Goal: Feedback & Contribution: Leave review/rating

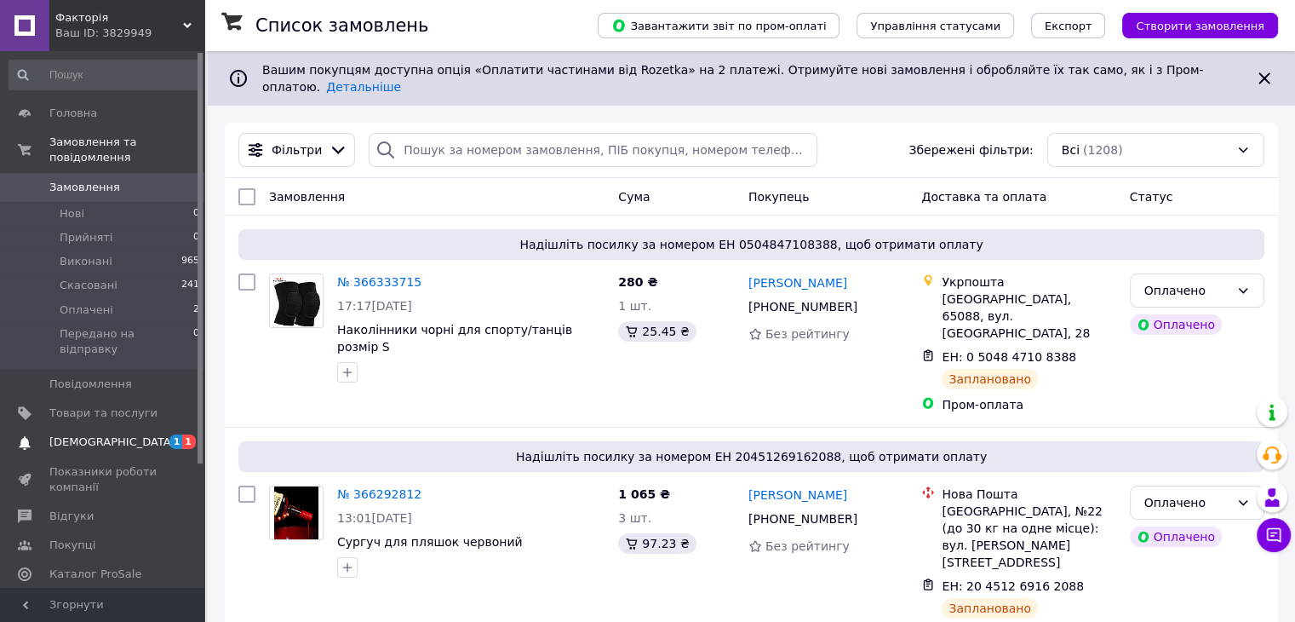
click at [78, 434] on span "[DEMOGRAPHIC_DATA]" at bounding box center [112, 441] width 126 height 15
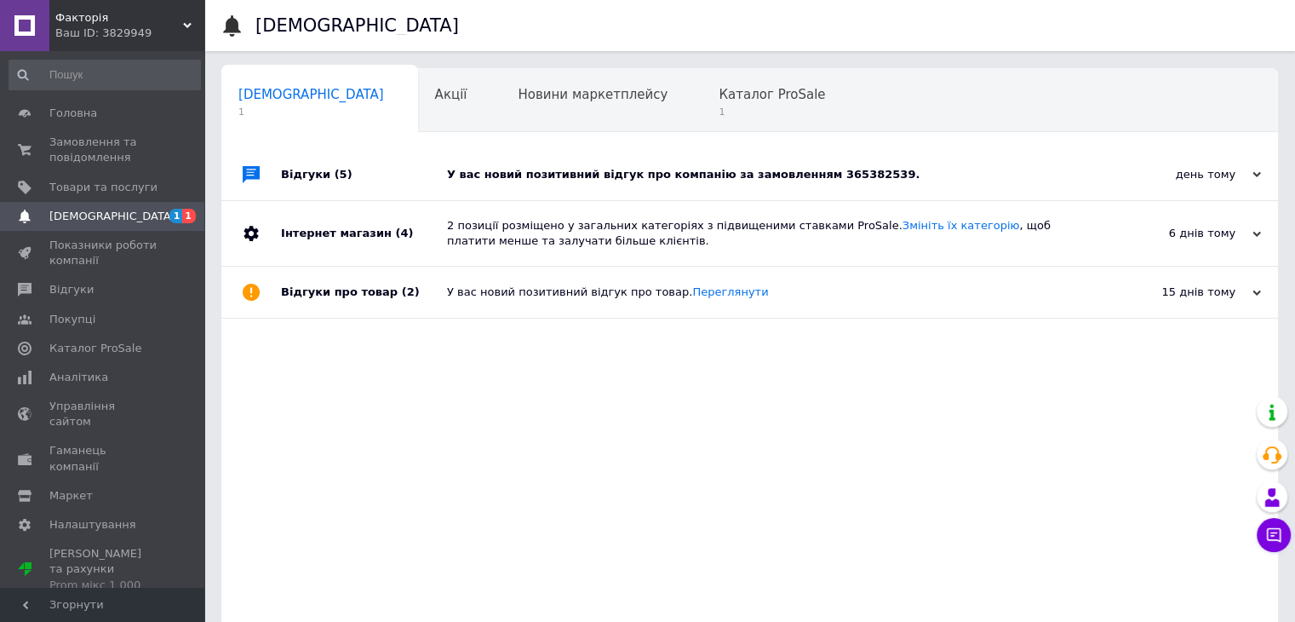
click at [563, 185] on div "У вас новий позитивний відгук про компанію за замовленням 365382539." at bounding box center [769, 174] width 644 height 51
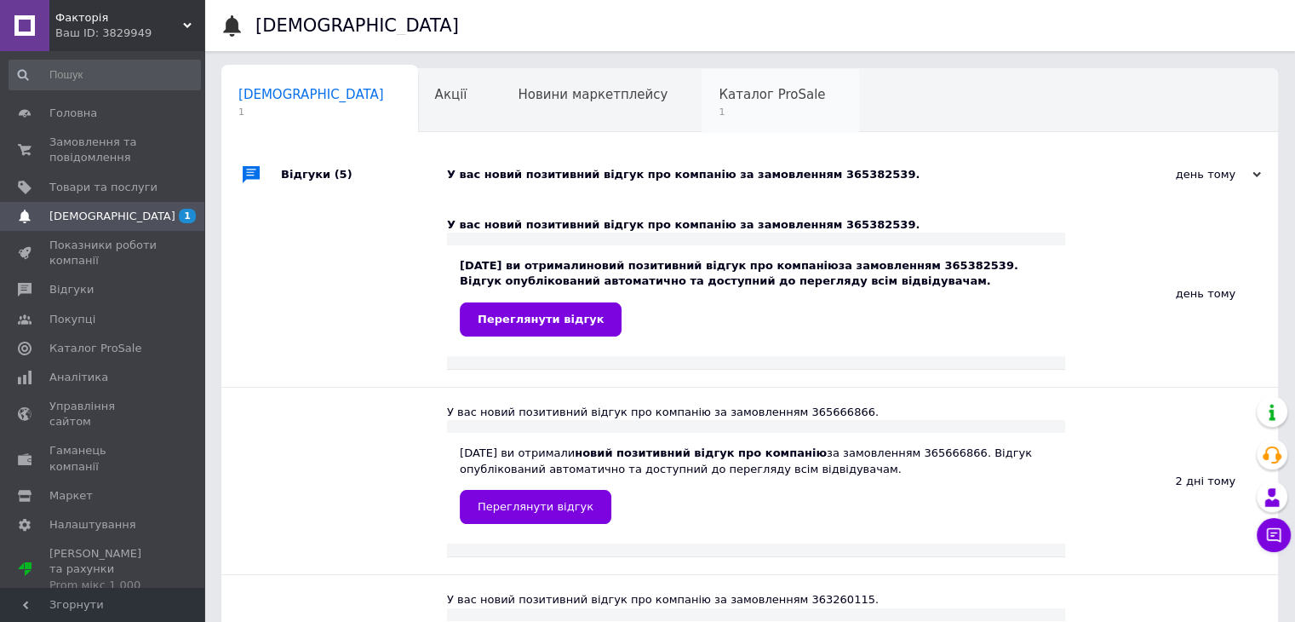
click at [719, 106] on span "1" at bounding box center [772, 112] width 106 height 13
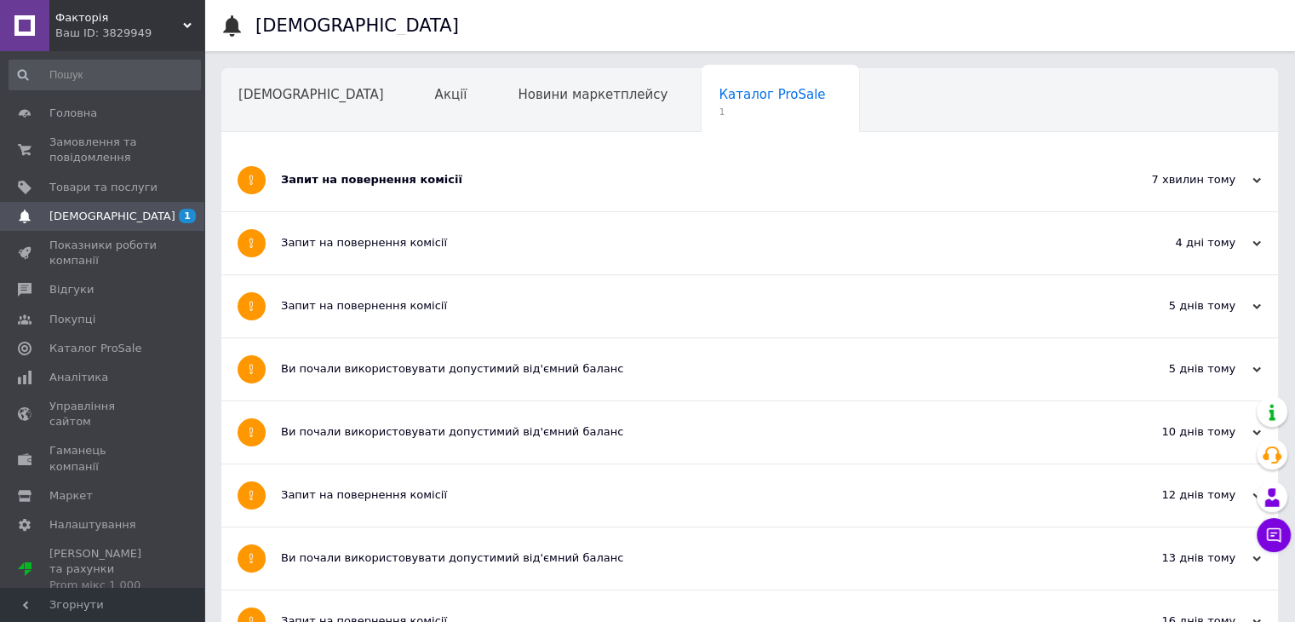
click at [474, 186] on div "Запит на повернення комісії" at bounding box center [686, 179] width 810 height 15
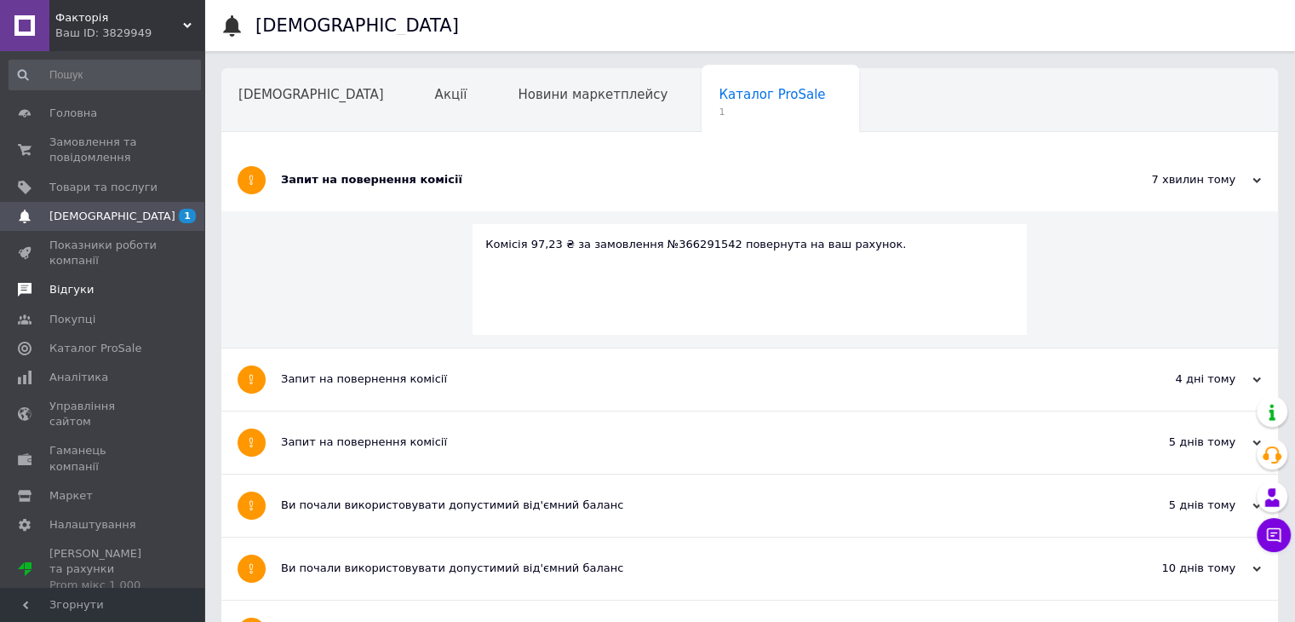
click at [122, 296] on span "Відгуки" at bounding box center [103, 289] width 108 height 15
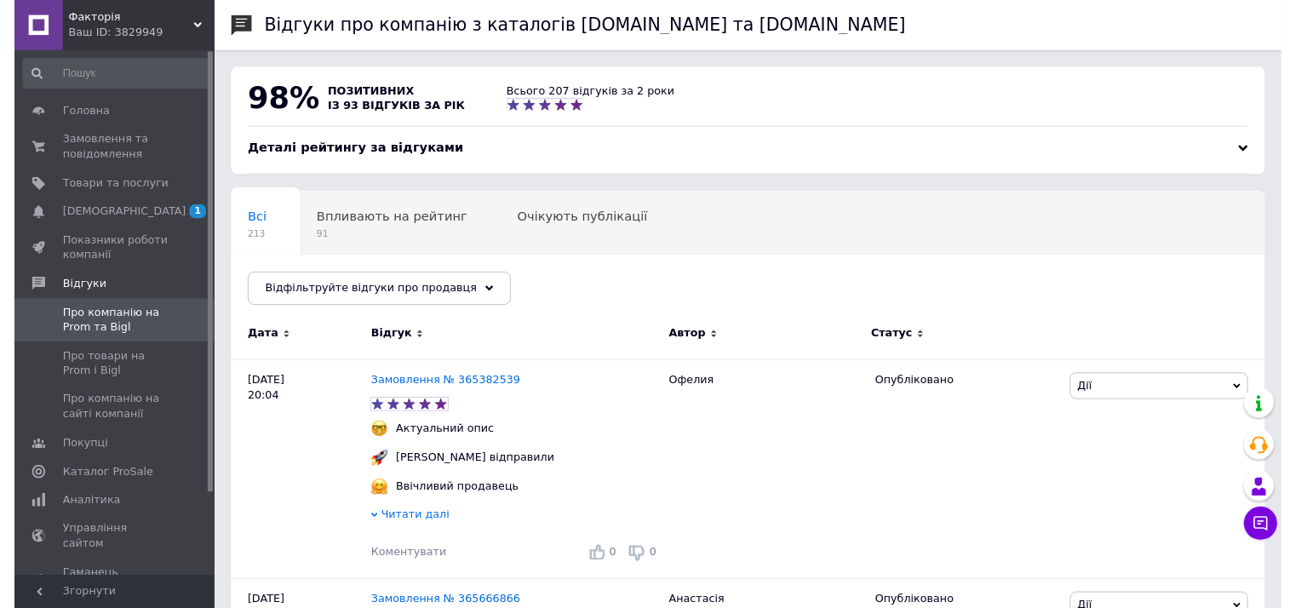
scroll to position [543, 0]
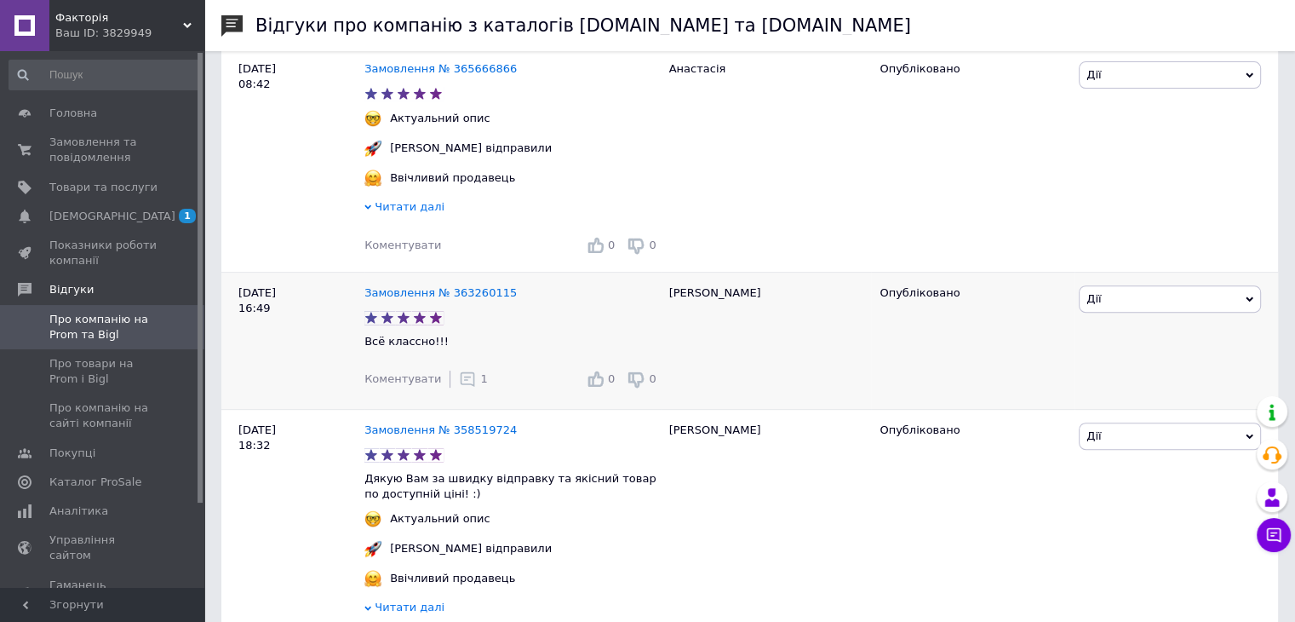
click at [468, 382] on div "1" at bounding box center [473, 378] width 28 height 17
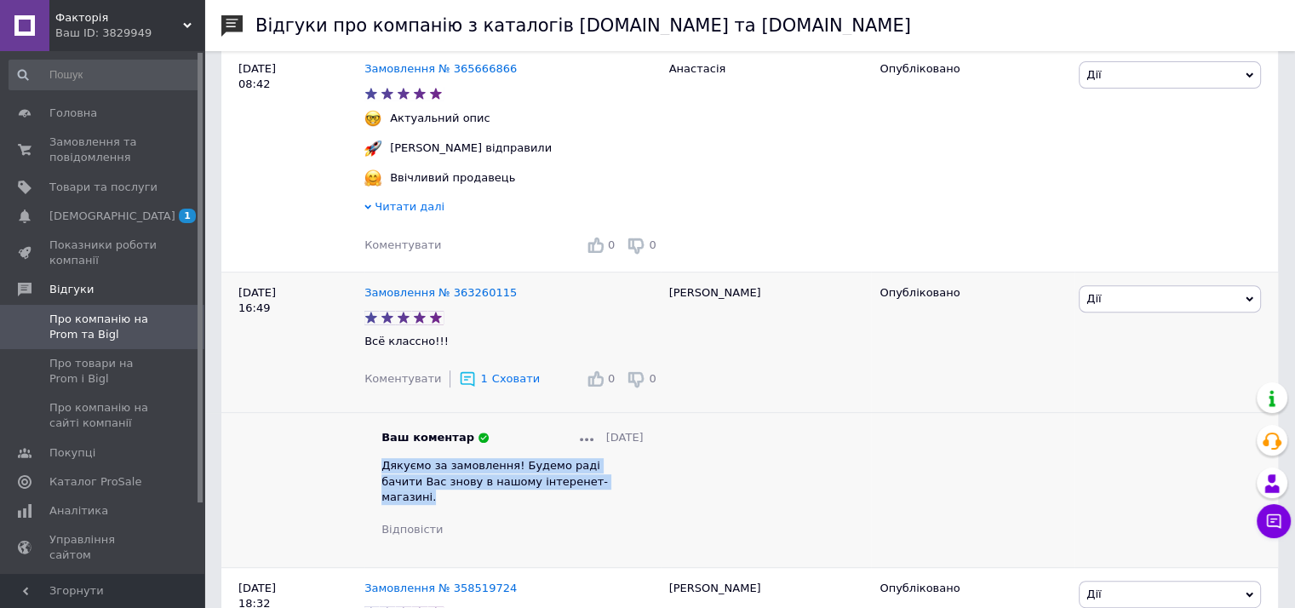
drag, startPoint x: 579, startPoint y: 491, endPoint x: 383, endPoint y: 478, distance: 196.4
click at [383, 478] on div "Дякуємо за замовлення! Будемо раді бачити Вас знову в нашому інтеренет-магазині." at bounding box center [513, 481] width 262 height 47
copy span "Дякуємо за замовлення! Будемо раді бачити Вас знову в нашому інтеренет-магазині."
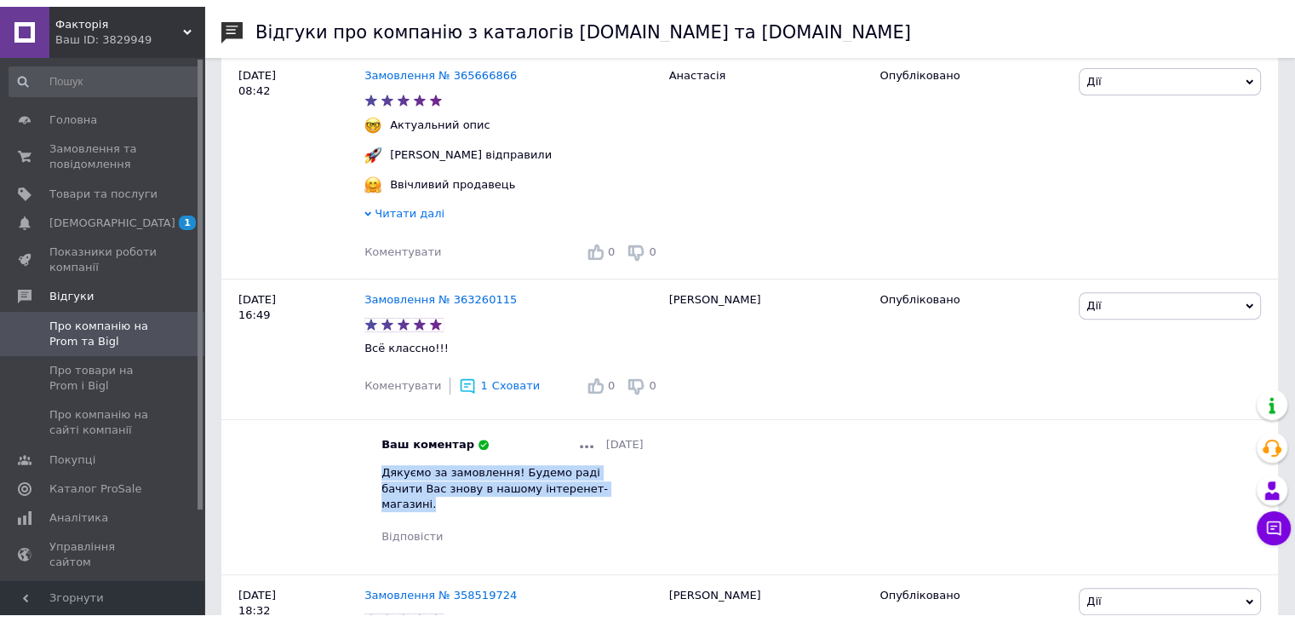
scroll to position [11, 0]
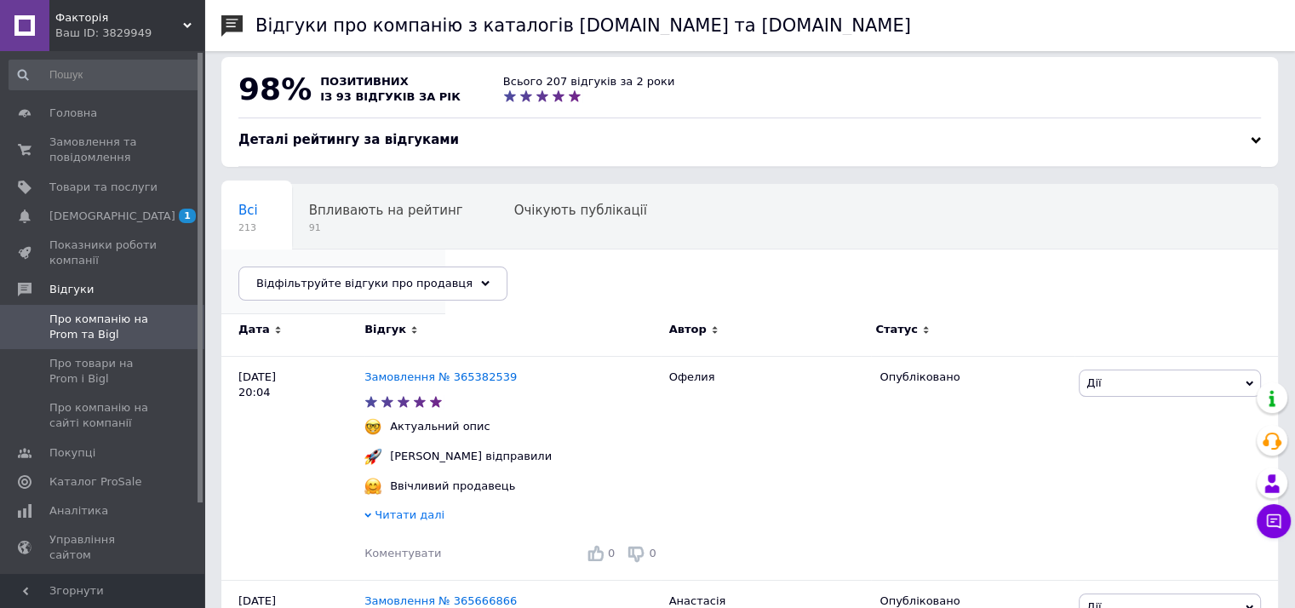
click at [411, 286] on span "2" at bounding box center [324, 292] width 173 height 13
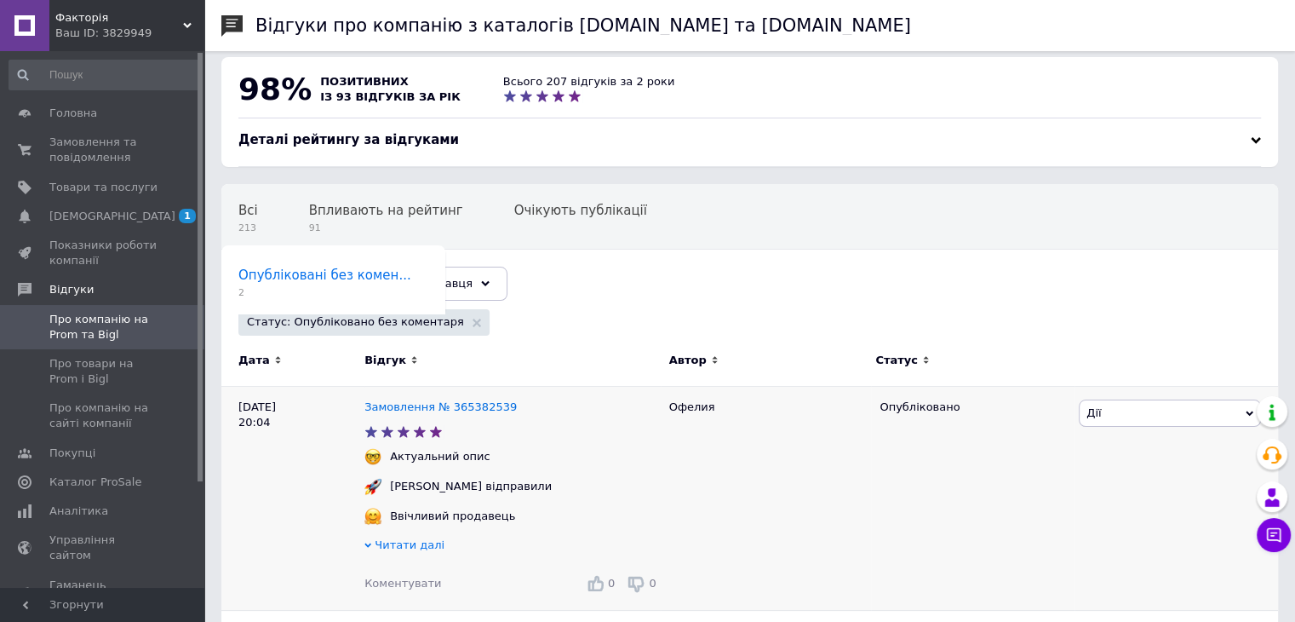
click at [395, 579] on span "Коментувати" at bounding box center [403, 583] width 77 height 13
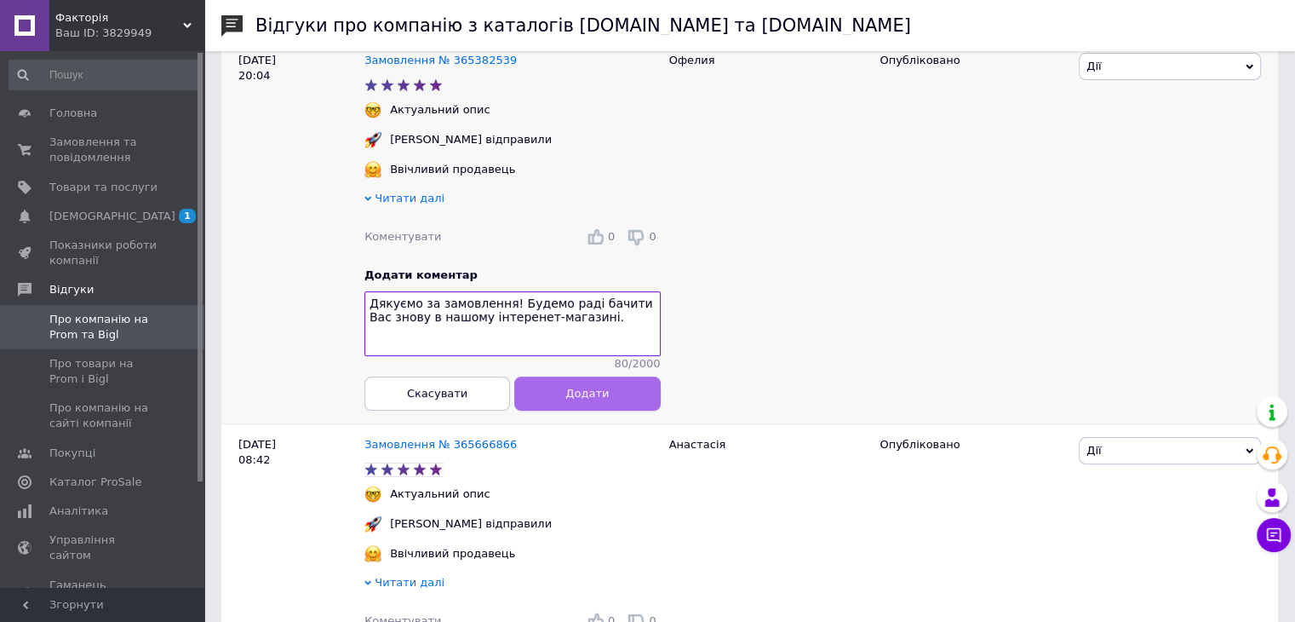
type textarea "Дякуємо за замовлення! Будемо раді бачити Вас знову в нашому інтеренет-магазині."
click at [588, 410] on button "Додати" at bounding box center [587, 393] width 146 height 34
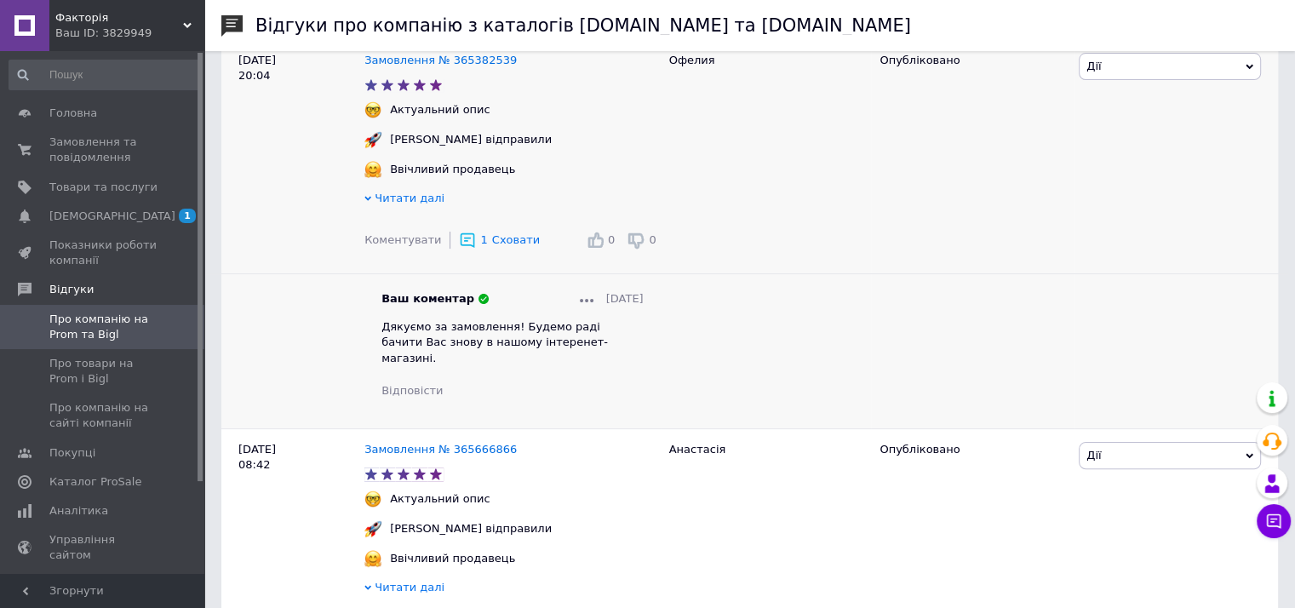
scroll to position [409, 0]
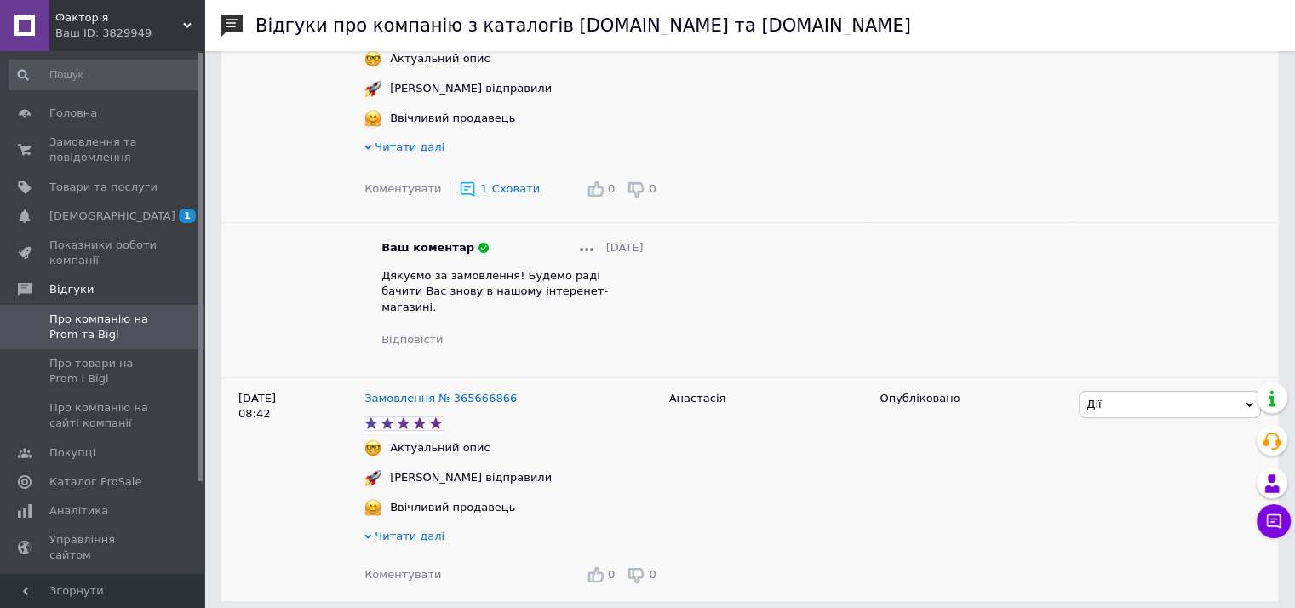
click at [381, 568] on span "Коментувати" at bounding box center [403, 574] width 77 height 13
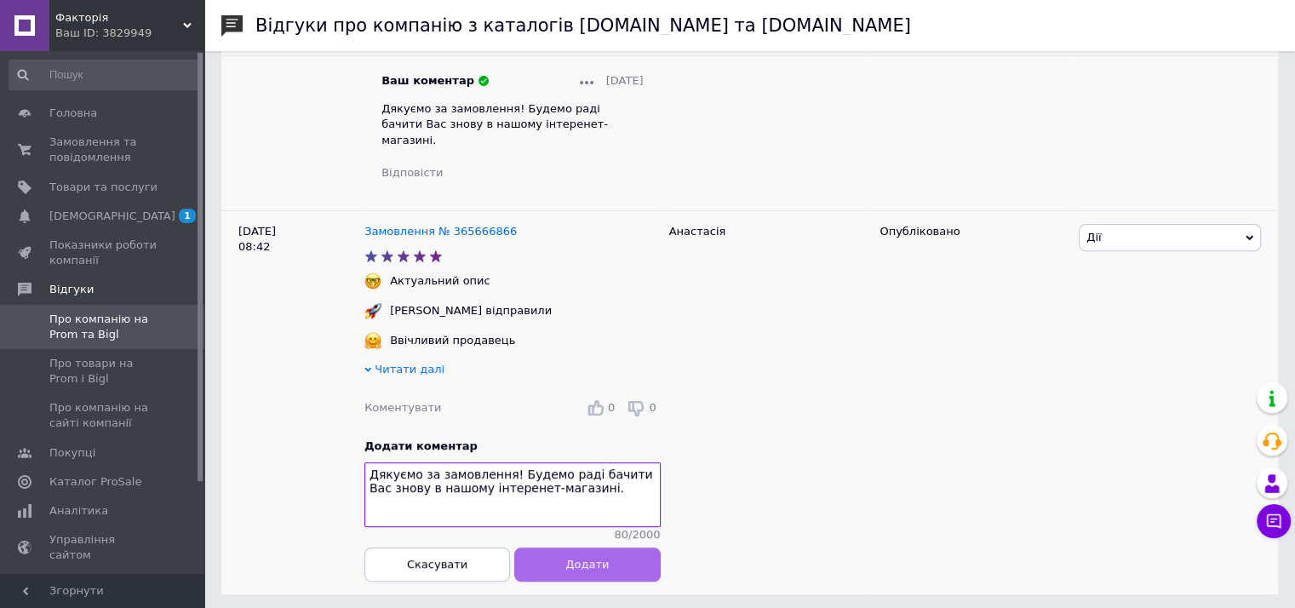
type textarea "Дякуємо за замовлення! Будемо раді бачити Вас знову в нашому інтеренет-магазині."
click at [589, 565] on span "Додати" at bounding box center [586, 564] width 43 height 13
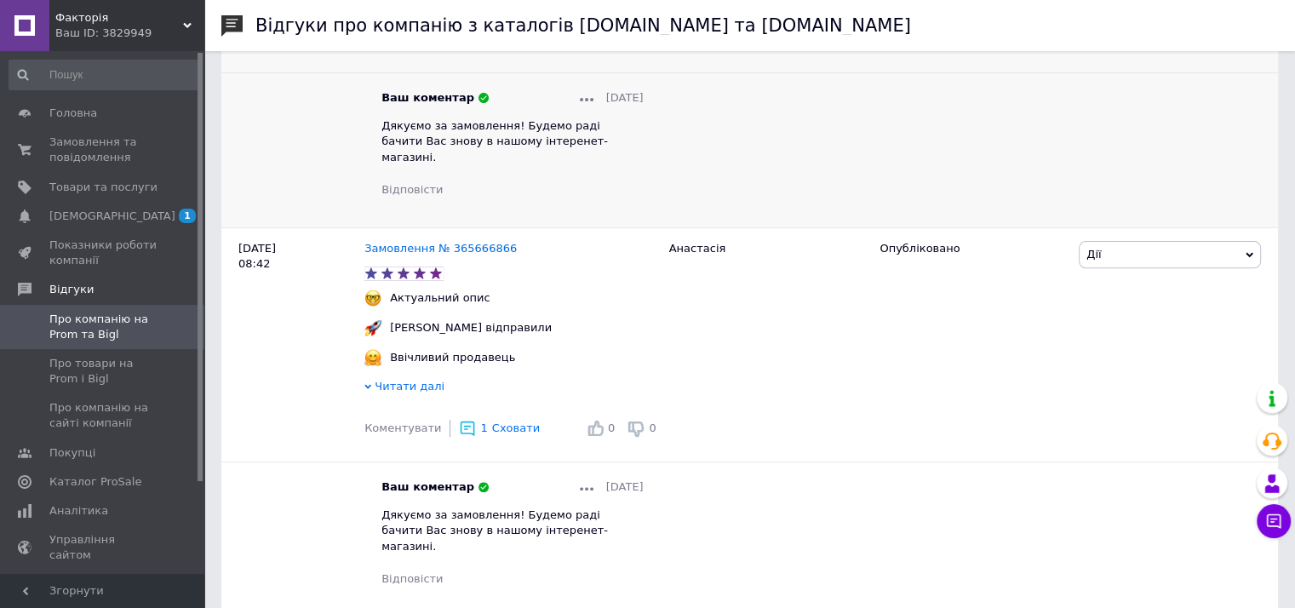
scroll to position [27, 0]
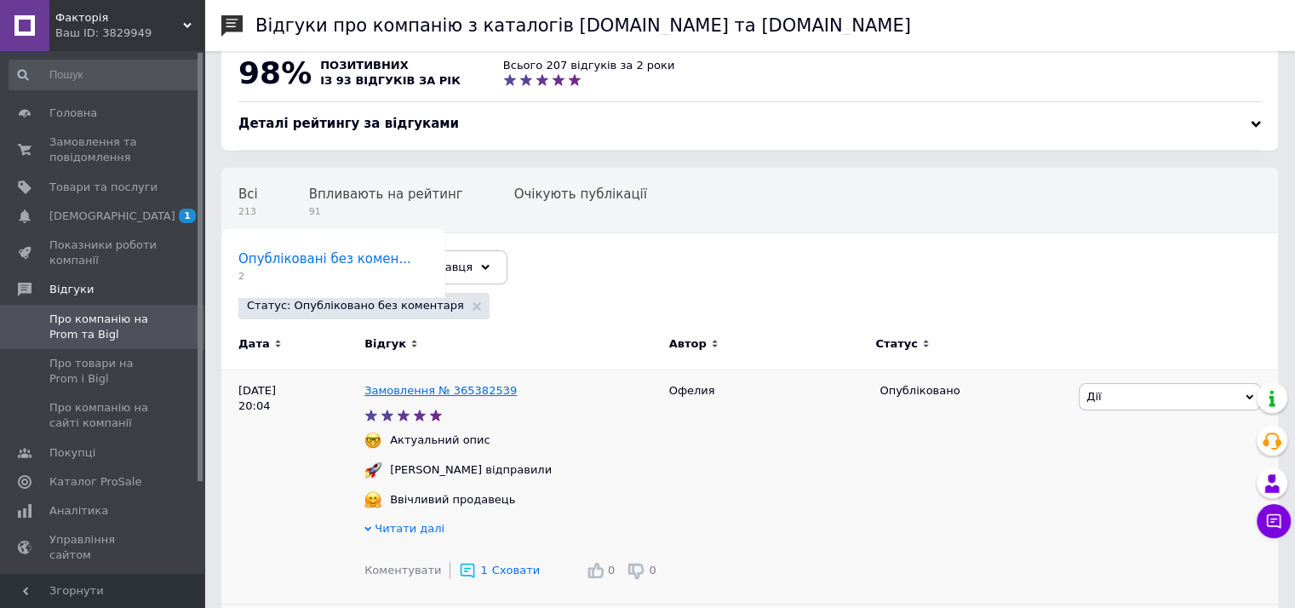
click at [419, 389] on link "Замовлення № 365382539" at bounding box center [441, 390] width 152 height 13
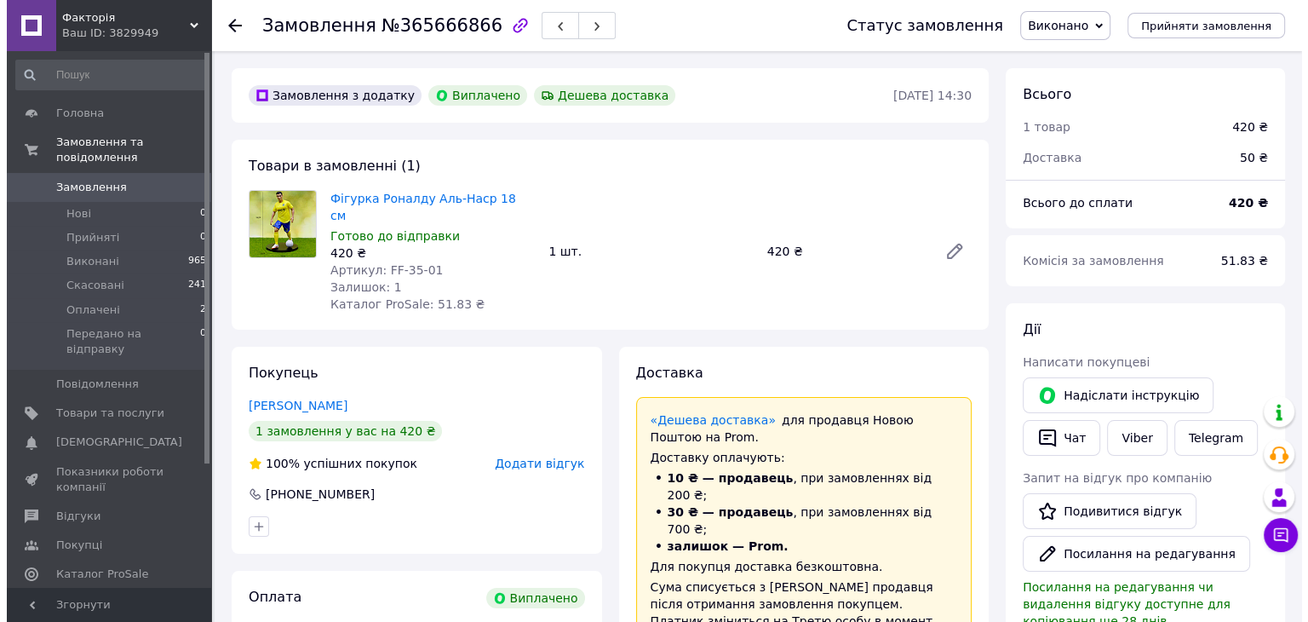
scroll to position [85, 0]
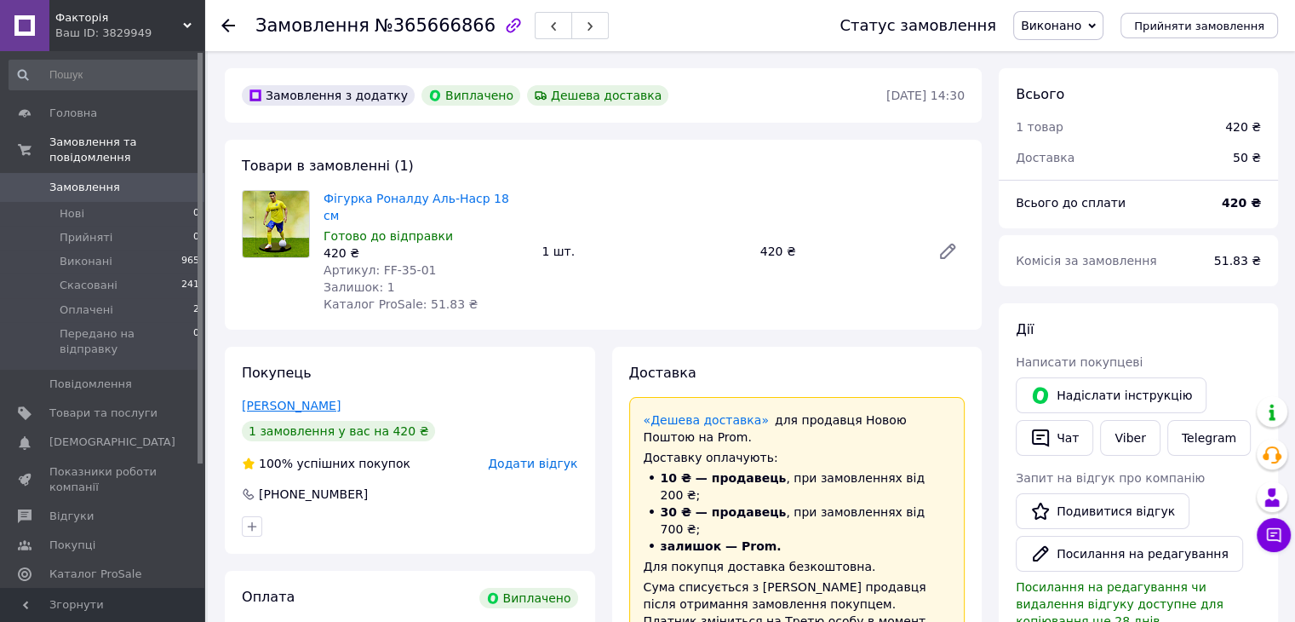
click at [313, 399] on link "Сидор Анастасія" at bounding box center [291, 406] width 99 height 14
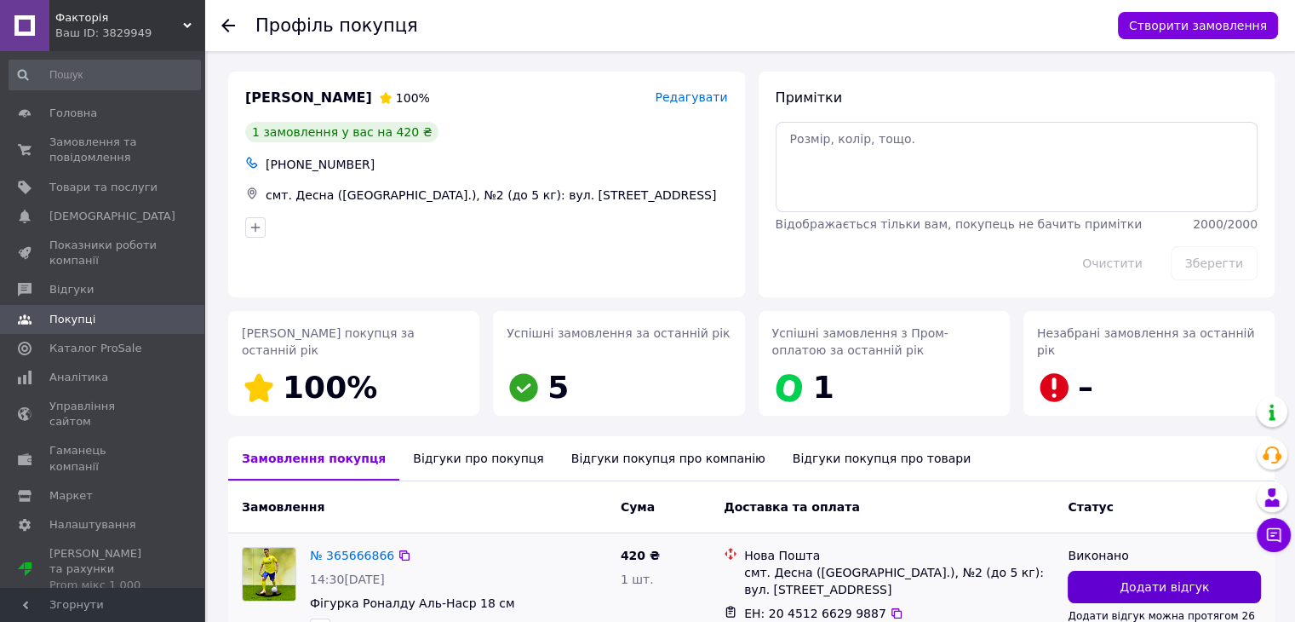
click at [1225, 589] on button "Додати відгук" at bounding box center [1164, 587] width 193 height 32
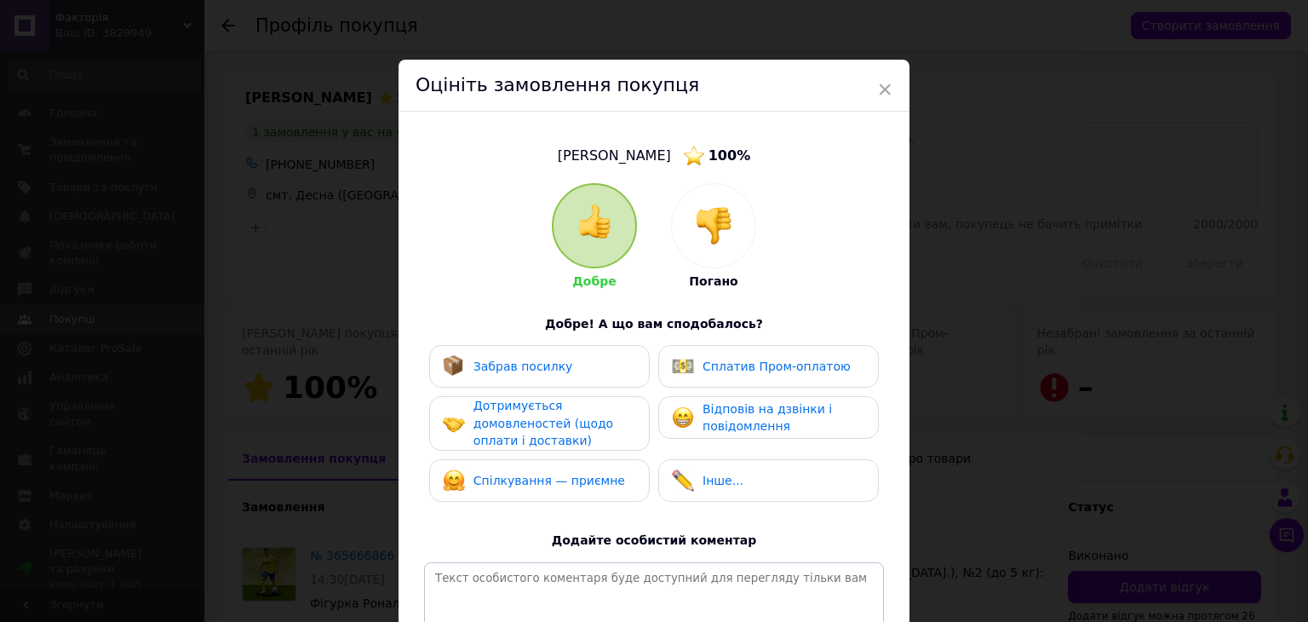
click at [578, 376] on div "Забрав посилку" at bounding box center [539, 366] width 193 height 22
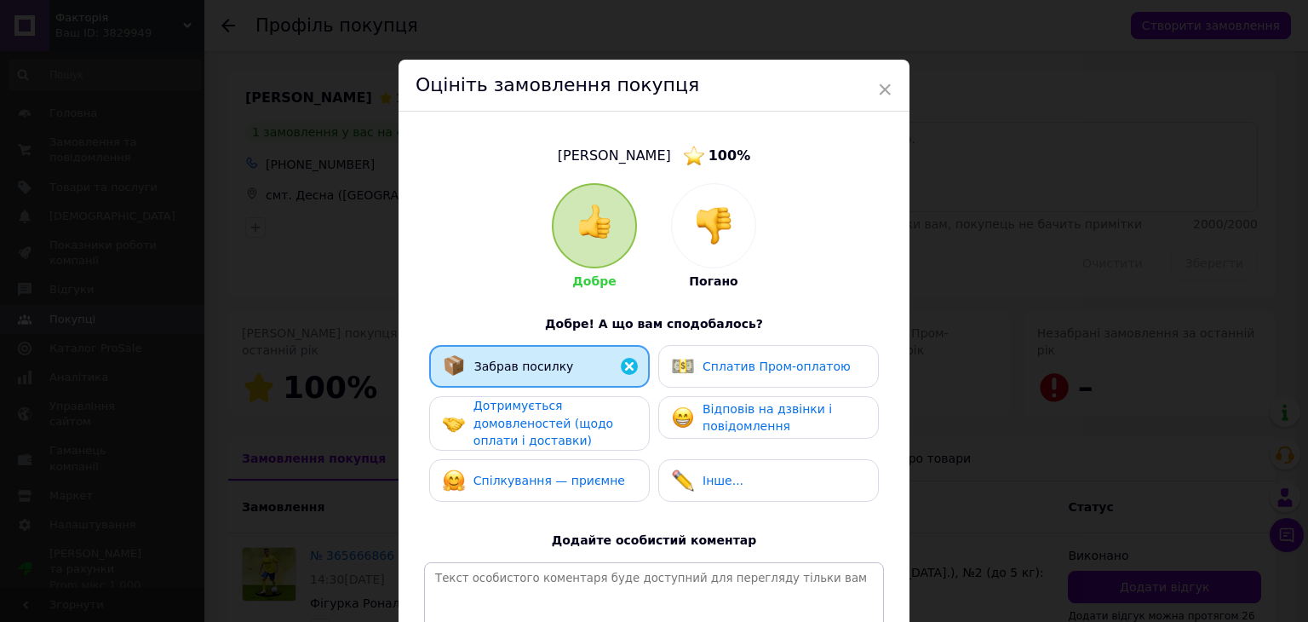
click at [568, 416] on span "Дотримується домовленостей (щодо оплати і доставки)" at bounding box center [544, 423] width 140 height 49
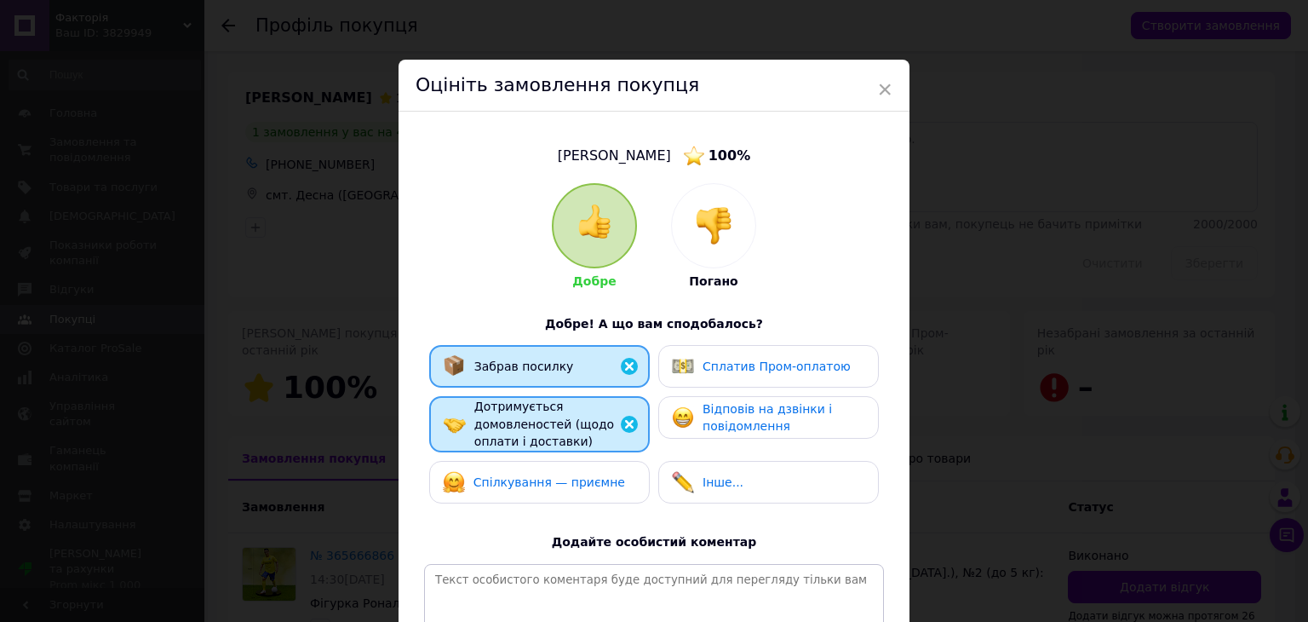
click at [579, 485] on span "Спілкування — приємне" at bounding box center [550, 482] width 152 height 14
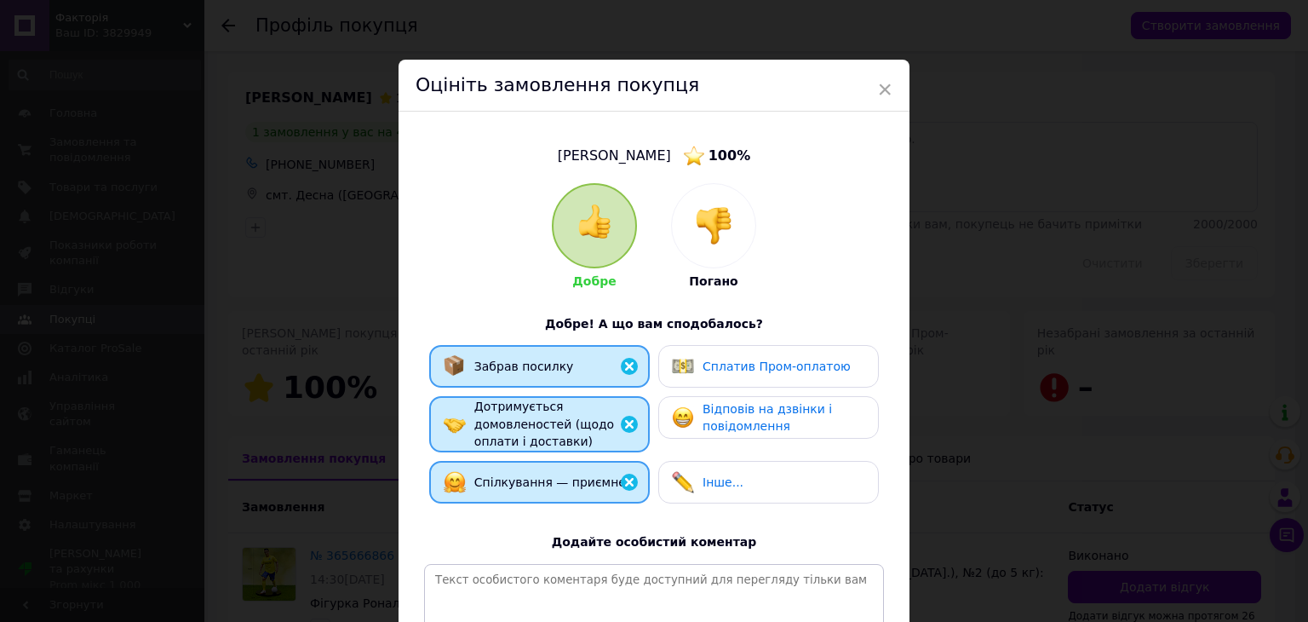
click at [726, 433] on span "Відповів на дзвінки і повідомлення" at bounding box center [767, 418] width 129 height 32
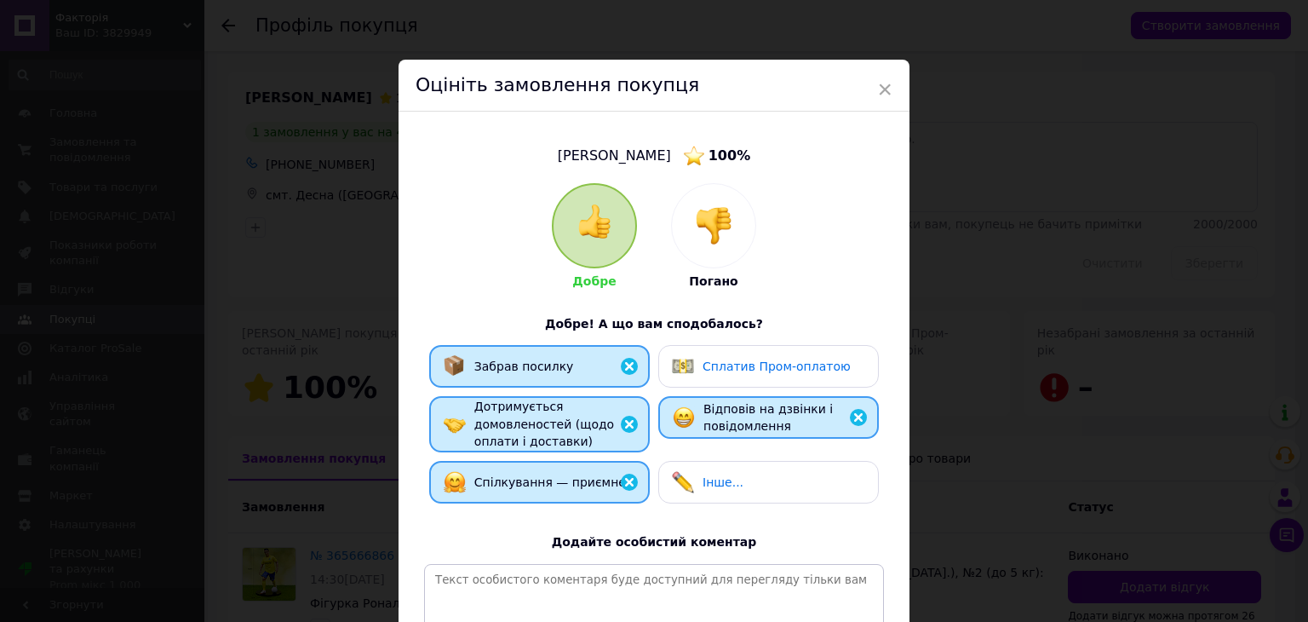
click at [800, 374] on div "Сплатив Пром-оплатою" at bounding box center [777, 367] width 148 height 18
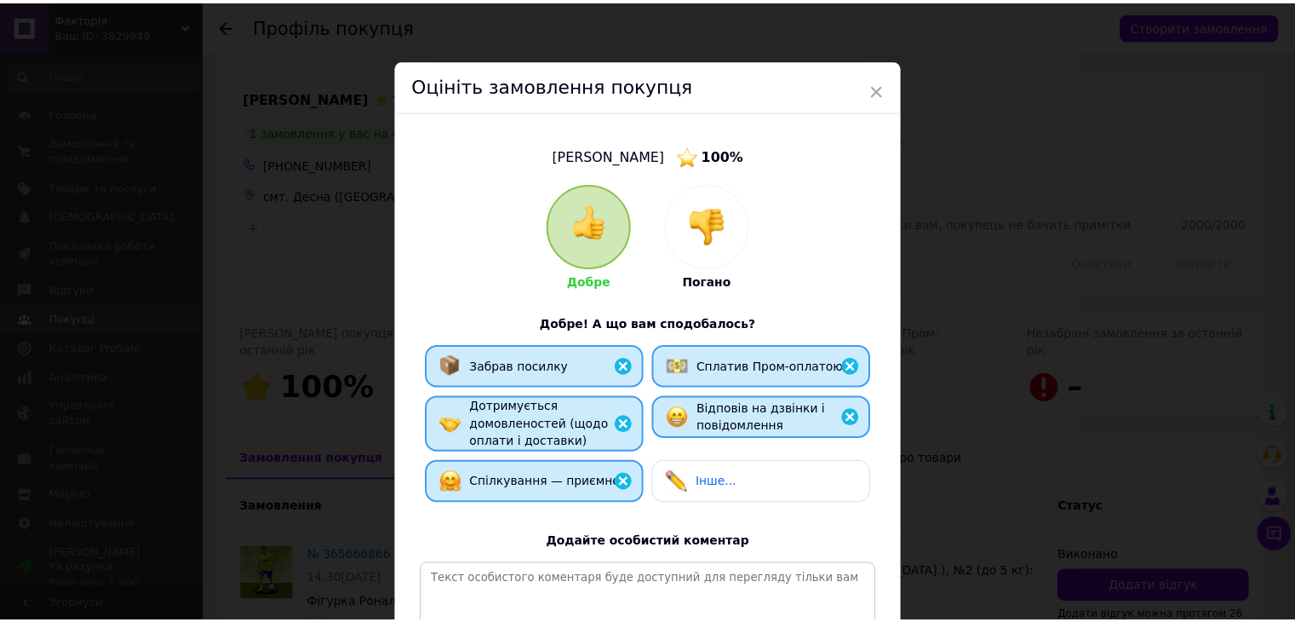
scroll to position [223, 0]
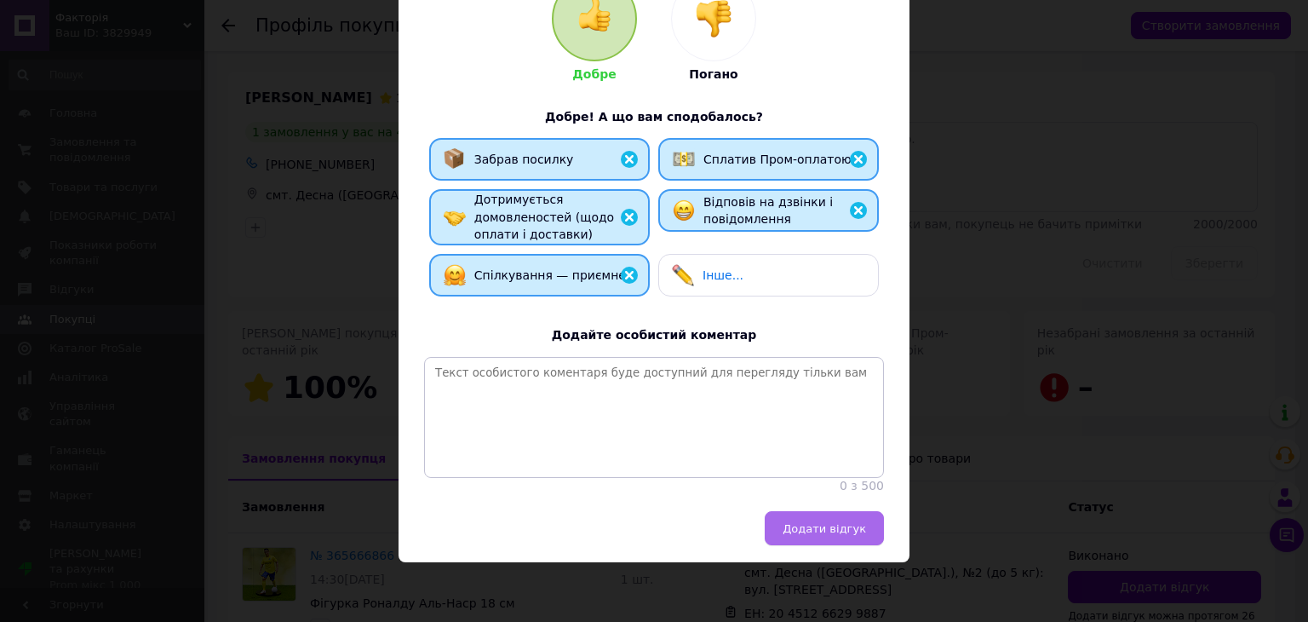
click at [837, 522] on span "Додати відгук" at bounding box center [824, 528] width 83 height 13
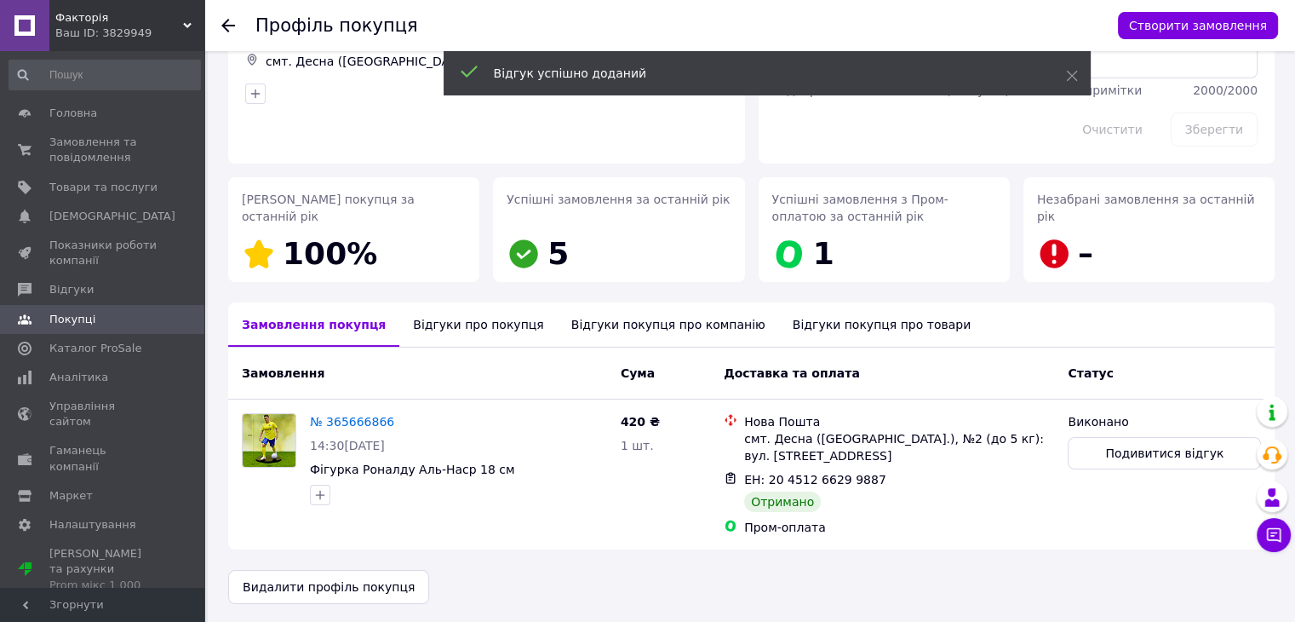
scroll to position [136, 0]
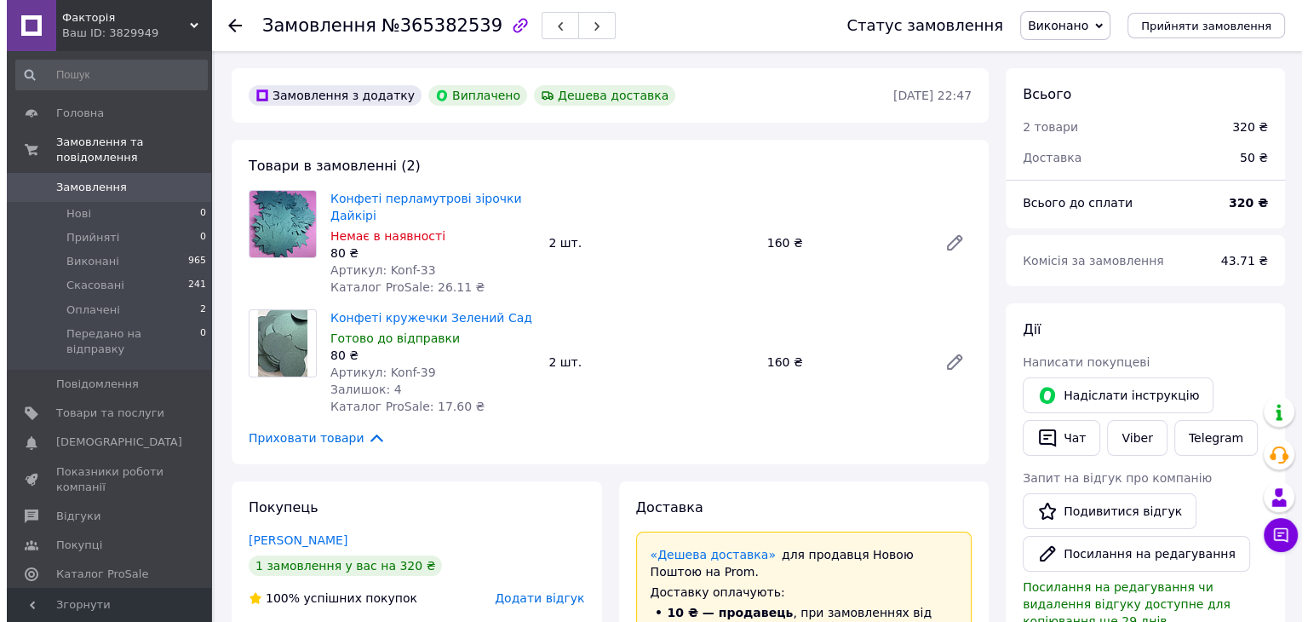
scroll to position [85, 0]
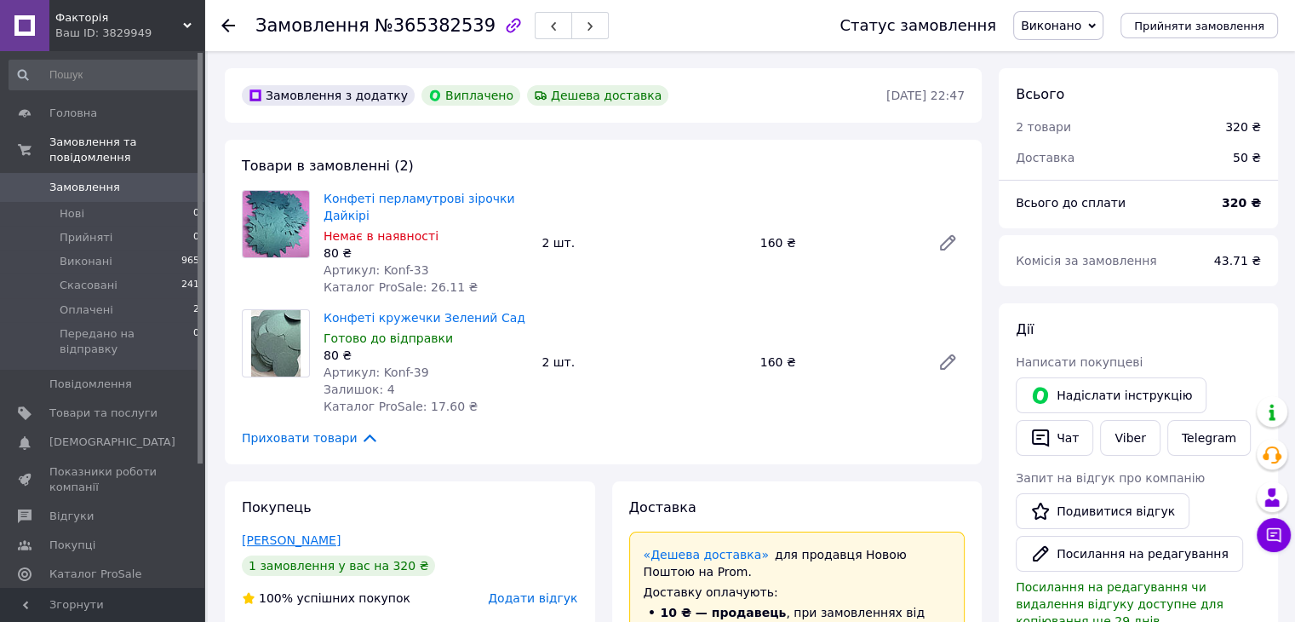
click at [295, 539] on link "[PERSON_NAME]" at bounding box center [291, 540] width 99 height 14
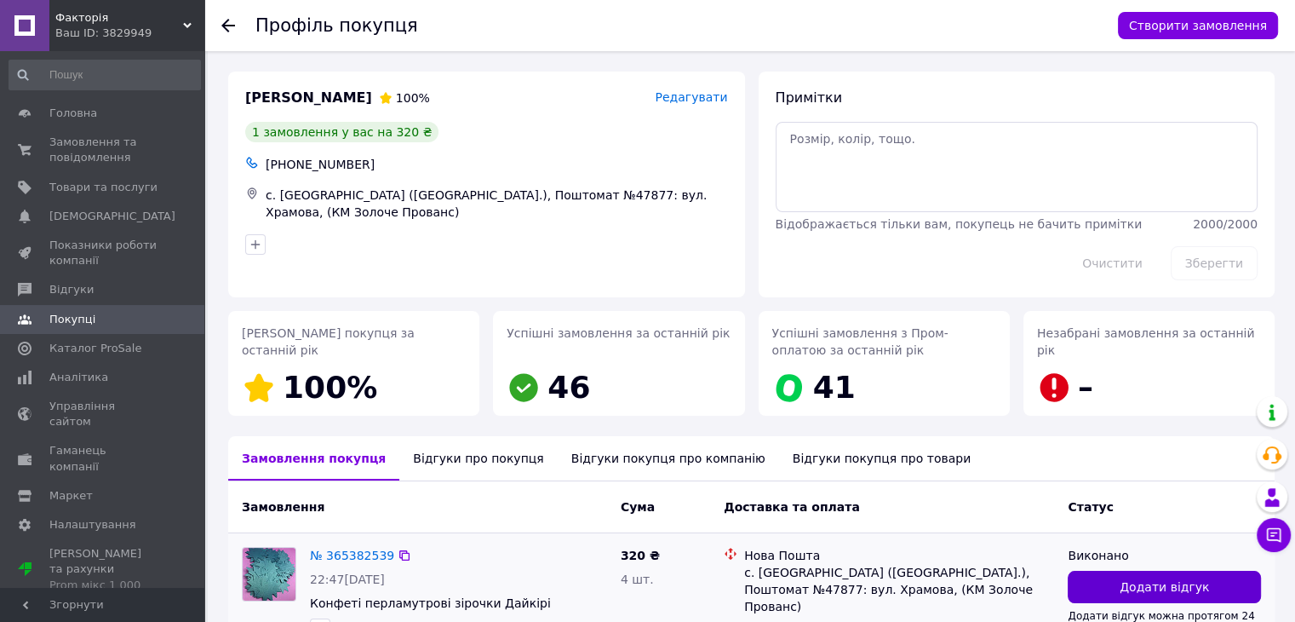
click at [1162, 593] on span "Додати відгук" at bounding box center [1164, 586] width 89 height 17
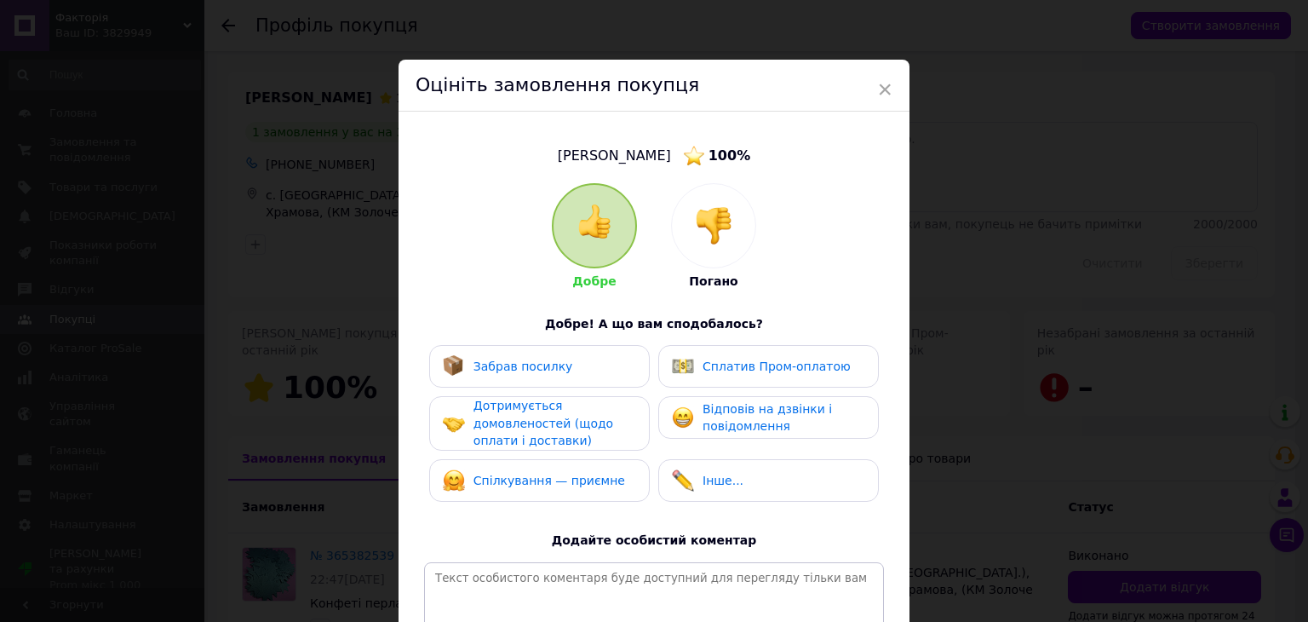
click at [586, 370] on div "Забрав посилку" at bounding box center [539, 366] width 193 height 22
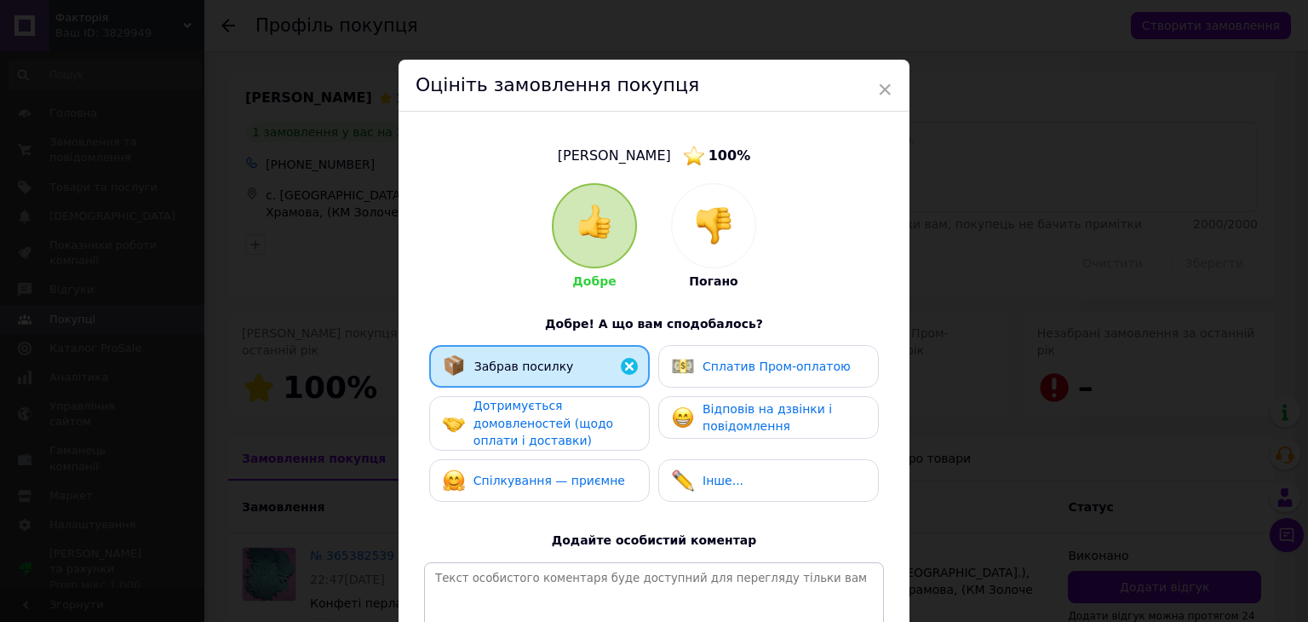
drag, startPoint x: 586, startPoint y: 421, endPoint x: 593, endPoint y: 474, distance: 54.1
click at [593, 474] on div "Забрав посилку Сплатив Пром-оплатою Дотримується домовленостей (щодо оплати і д…" at bounding box center [654, 427] width 460 height 165
click at [593, 474] on span "Спілкування — приємне" at bounding box center [550, 481] width 152 height 14
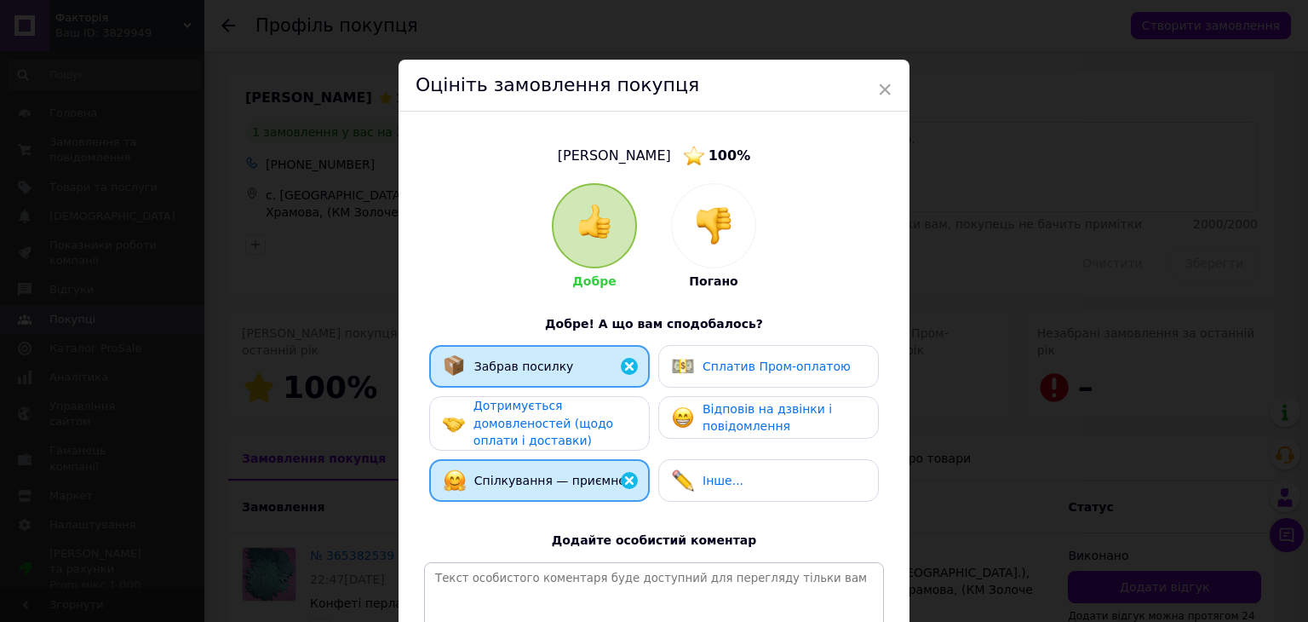
click at [596, 444] on div "Дотримується домовленостей (щодо оплати і доставки)" at bounding box center [555, 423] width 162 height 53
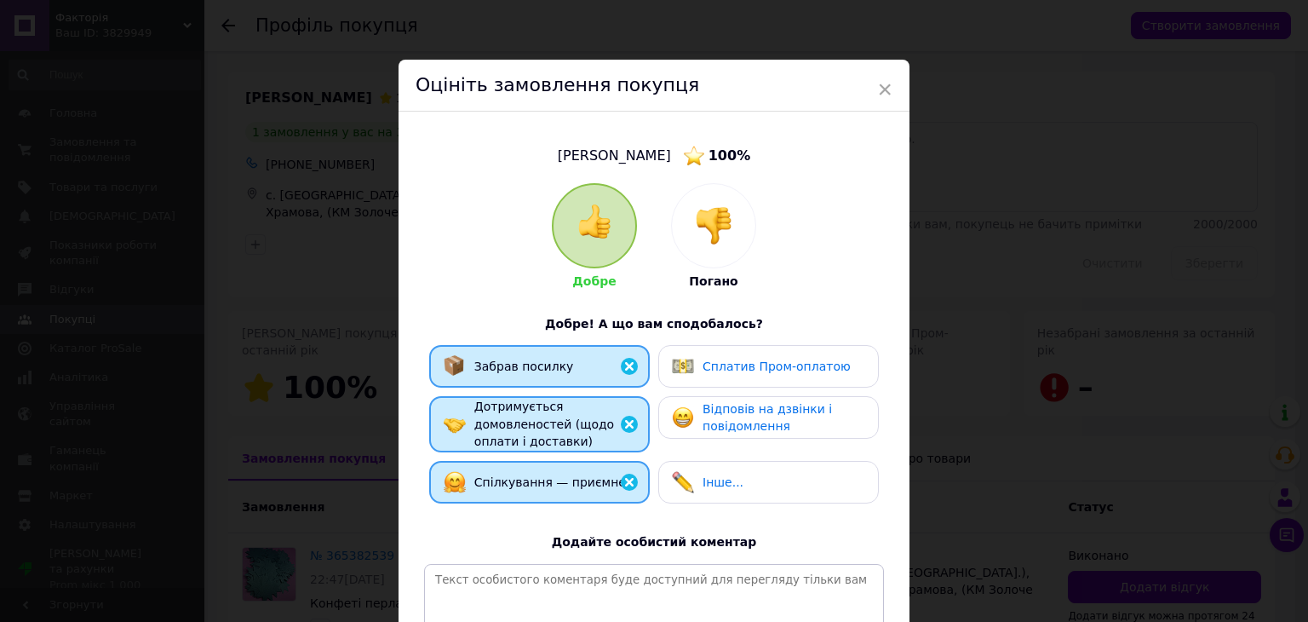
click at [753, 359] on span "Сплатив Пром-оплатою" at bounding box center [777, 366] width 148 height 14
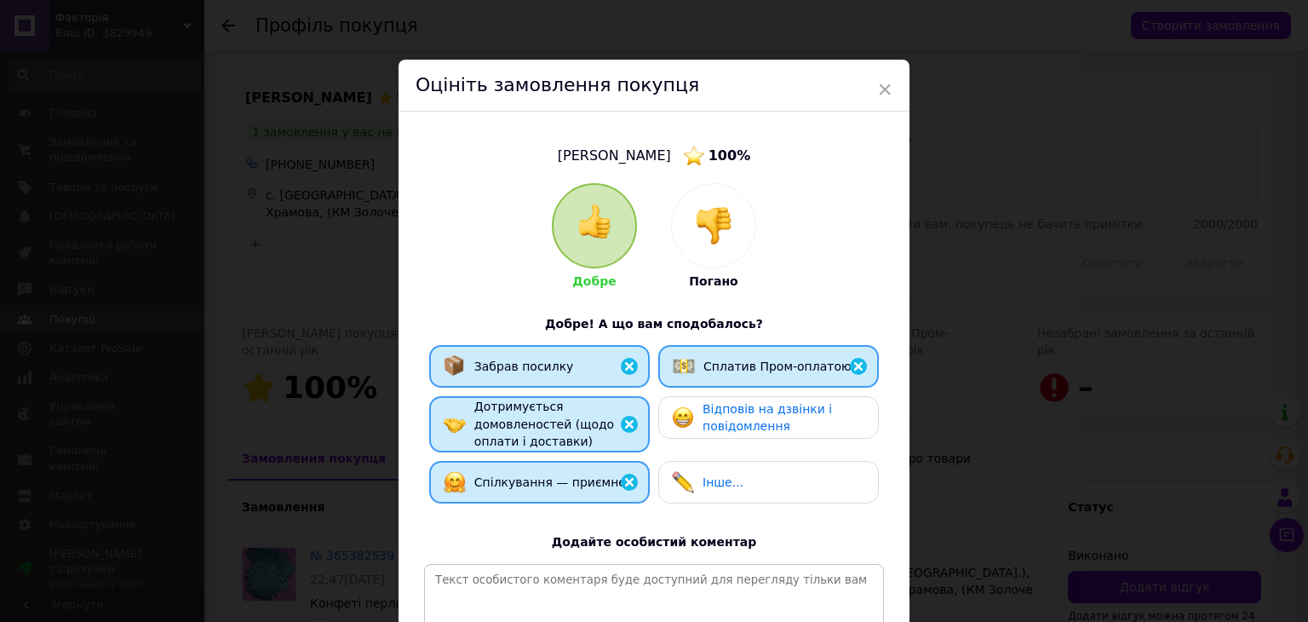
click at [756, 416] on span "Відповів на дзвінки і повідомлення" at bounding box center [767, 418] width 129 height 32
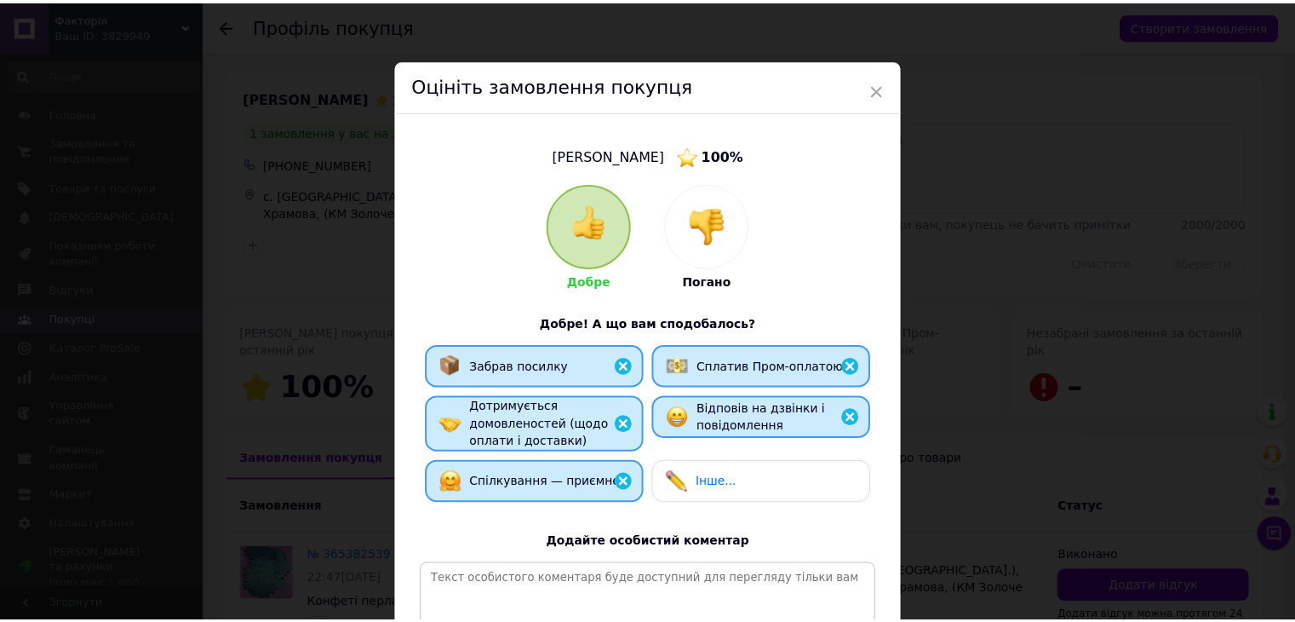
scroll to position [223, 0]
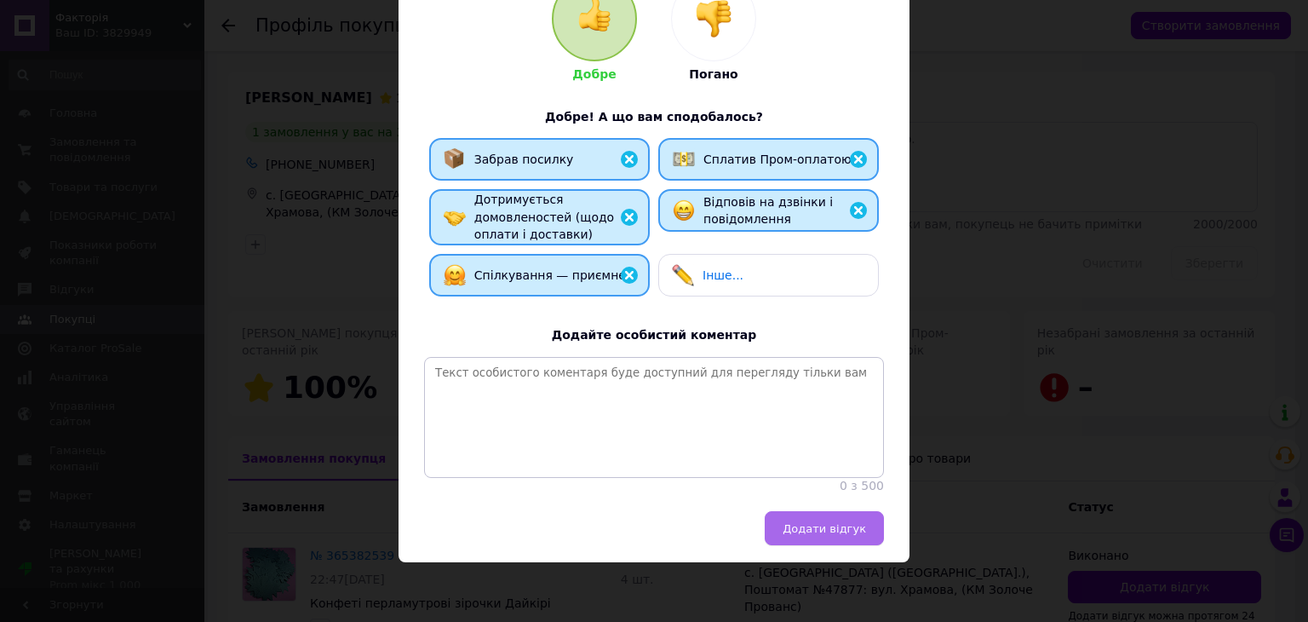
click at [807, 529] on span "Додати відгук" at bounding box center [824, 528] width 83 height 13
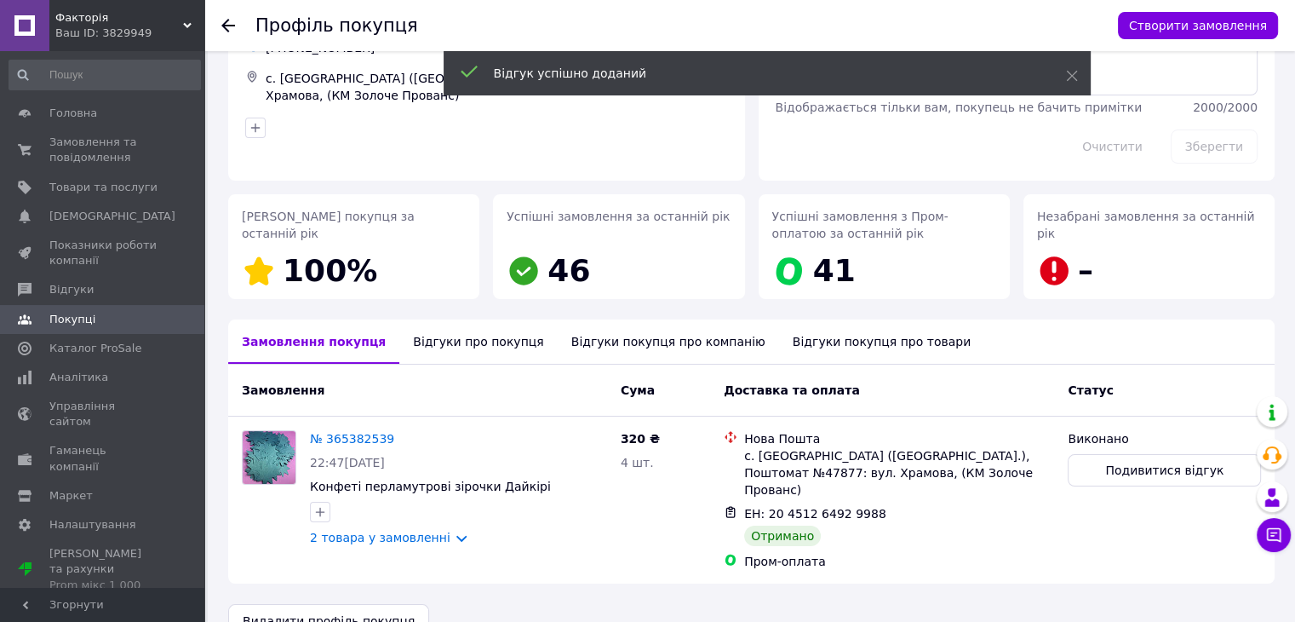
scroll to position [136, 0]
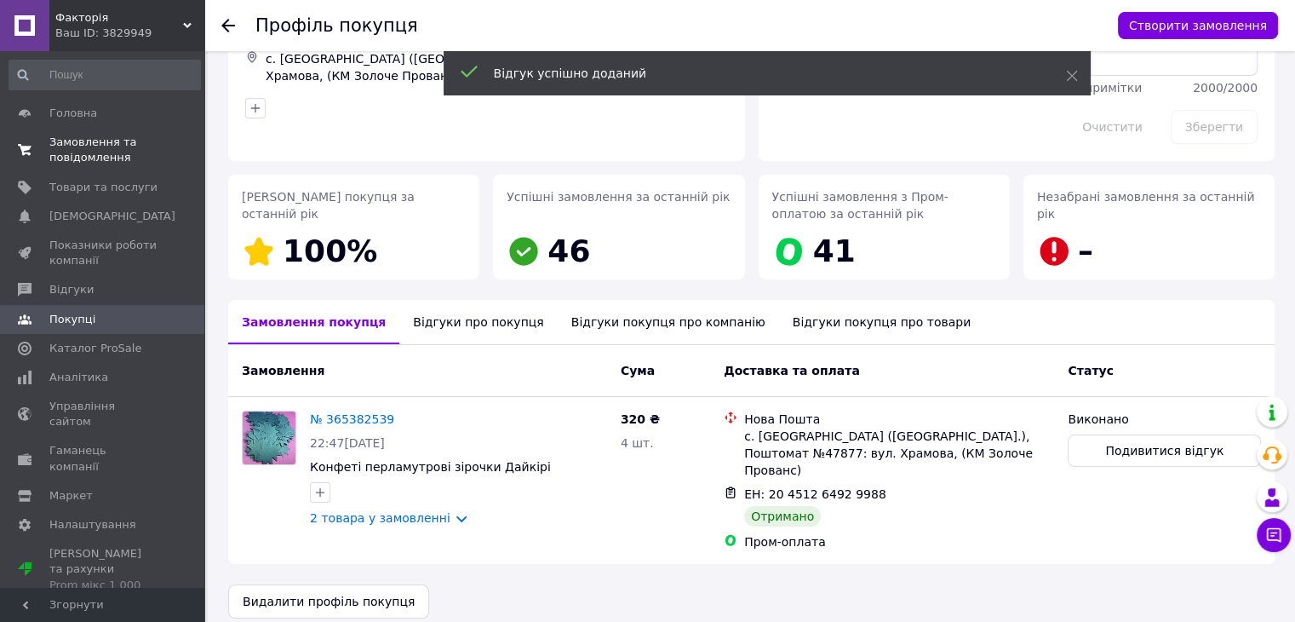
click at [80, 145] on span "Замовлення та повідомлення" at bounding box center [103, 150] width 108 height 31
